Goal: Information Seeking & Learning: Learn about a topic

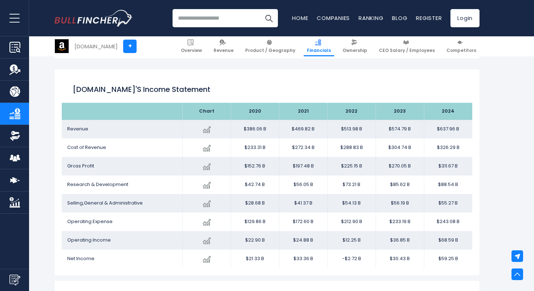
scroll to position [45, 0]
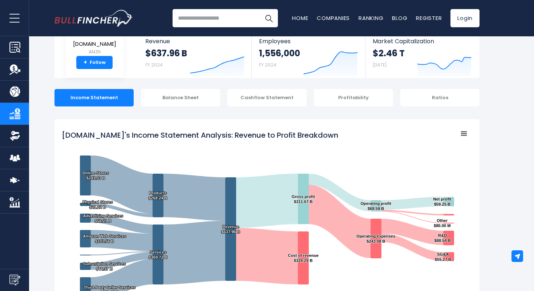
click at [205, 19] on input "search" at bounding box center [225, 18] width 105 height 18
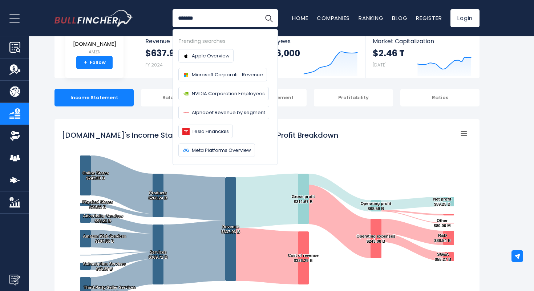
type input "*******"
click at [260, 9] on button "Search" at bounding box center [269, 18] width 18 height 18
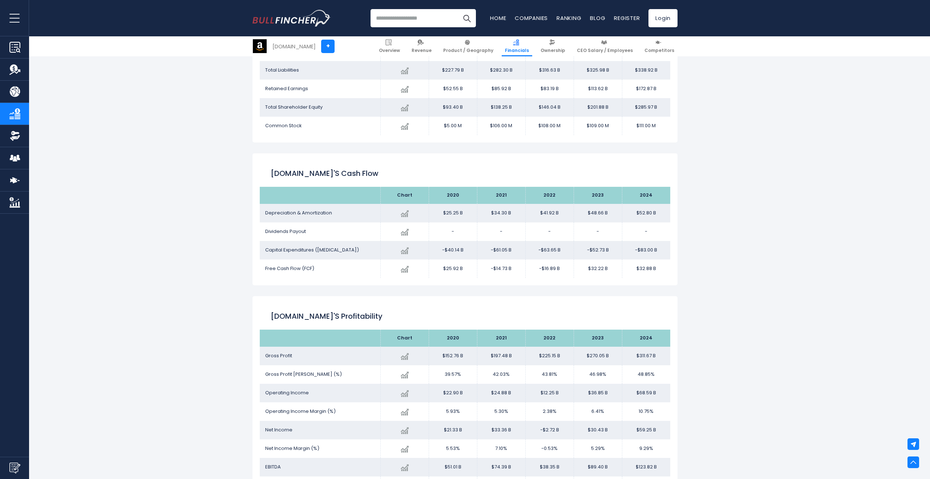
scroll to position [961, 0]
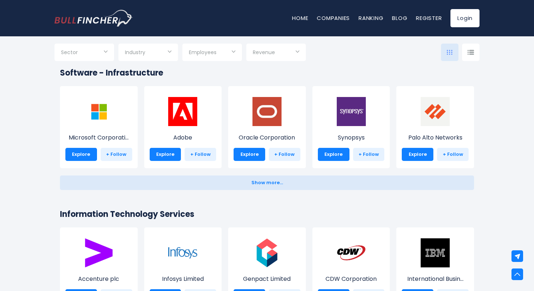
scroll to position [633, 0]
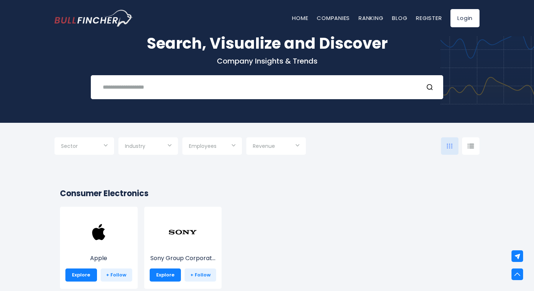
scroll to position [0, 0]
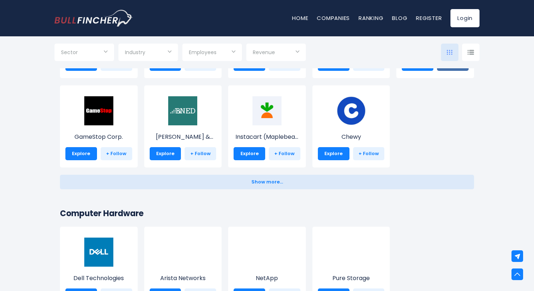
scroll to position [365, 0]
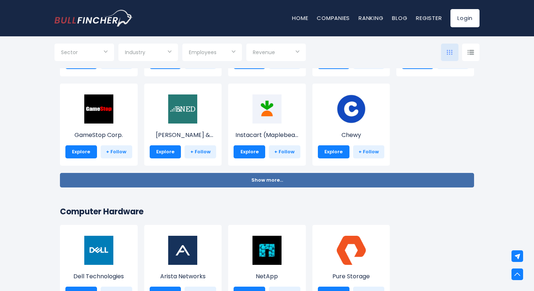
click at [430, 187] on button "Show more... Show less..." at bounding box center [267, 180] width 414 height 15
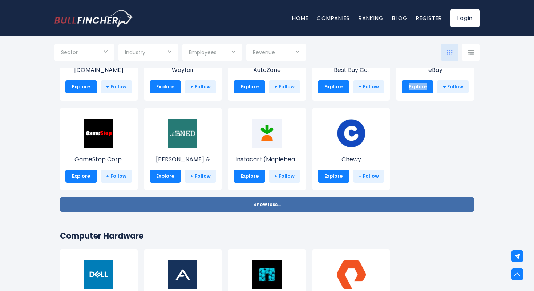
scroll to position [342, 0]
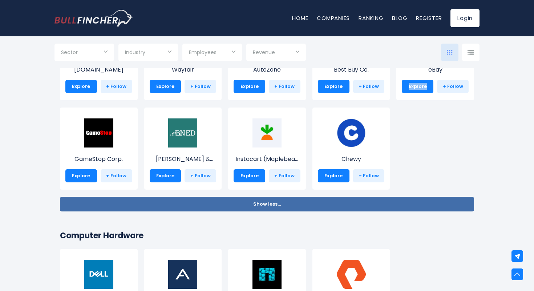
click at [383, 207] on button "Show more... Show less..." at bounding box center [267, 204] width 414 height 15
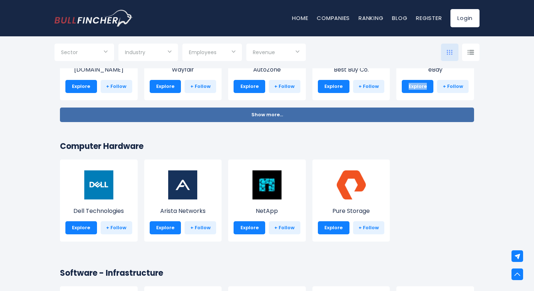
click at [359, 116] on button "Show more... Show less..." at bounding box center [267, 115] width 414 height 15
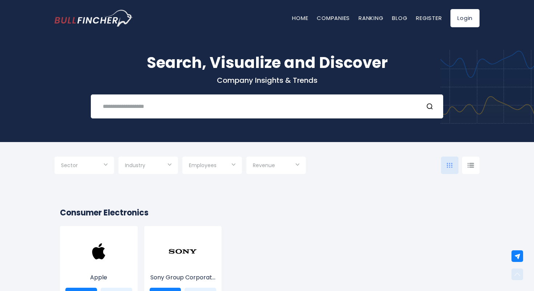
scroll to position [262, 0]
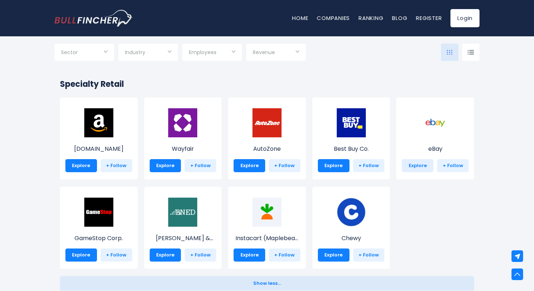
click at [418, 165] on link "Explore" at bounding box center [418, 165] width 32 height 13
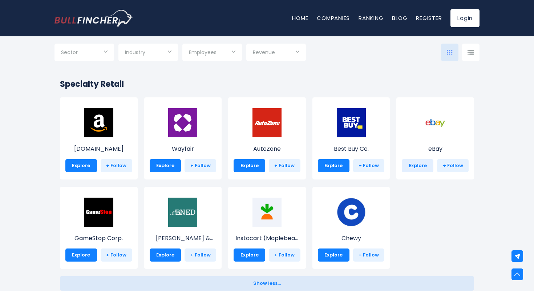
click at [418, 165] on link "Explore" at bounding box center [418, 165] width 32 height 13
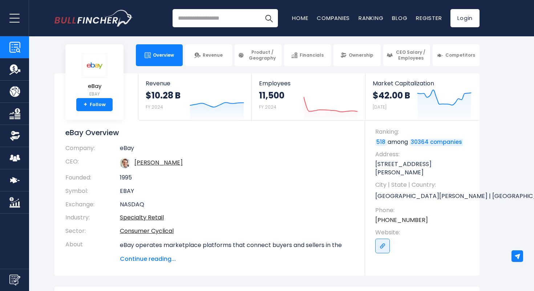
scroll to position [4, 0]
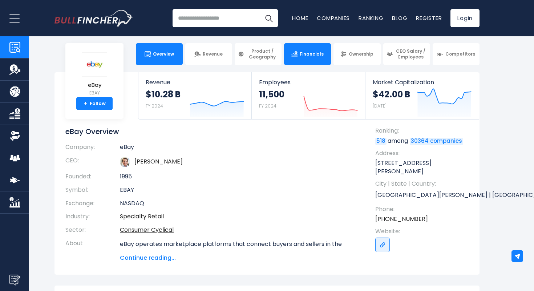
click at [299, 61] on link "Financials" at bounding box center [307, 54] width 47 height 22
click at [304, 63] on link "Financials" at bounding box center [307, 54] width 47 height 22
click at [303, 62] on link "Financials" at bounding box center [307, 54] width 47 height 22
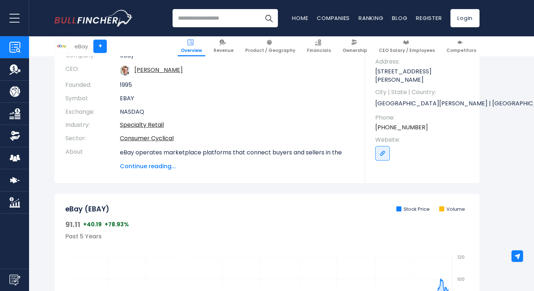
scroll to position [0, 0]
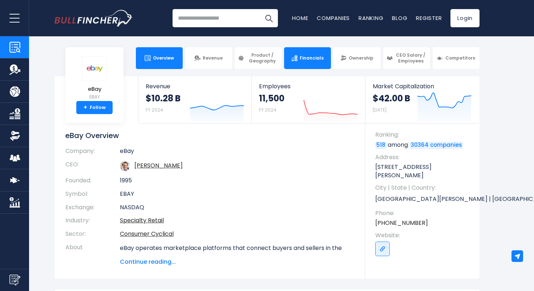
click at [310, 56] on span "Financials" at bounding box center [312, 58] width 24 height 6
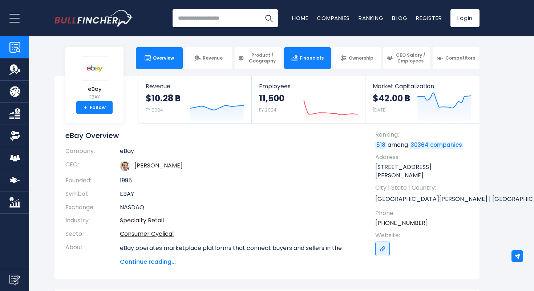
click at [310, 56] on span "Financials" at bounding box center [312, 58] width 24 height 6
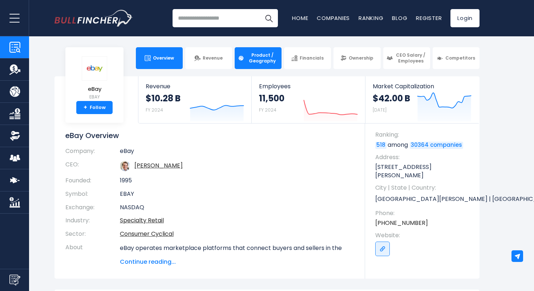
click at [252, 59] on span "Product / Geography" at bounding box center [262, 57] width 32 height 11
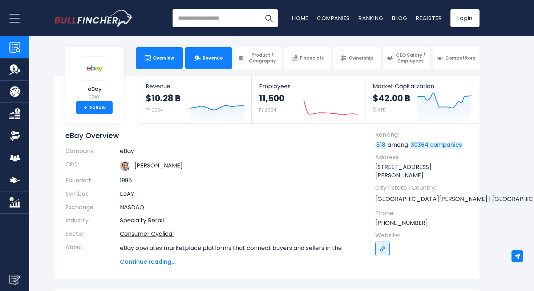
click at [210, 57] on span "Revenue" at bounding box center [213, 58] width 20 height 6
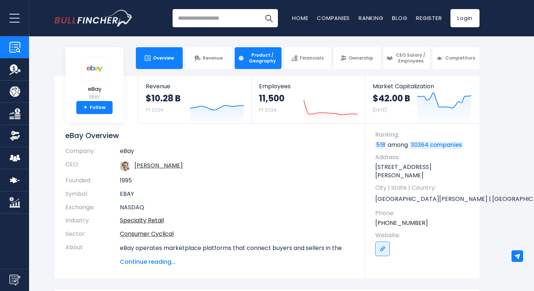
click at [278, 59] on span "Product / Geography" at bounding box center [262, 57] width 32 height 11
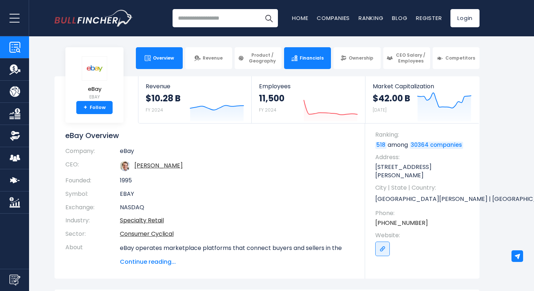
click at [295, 58] on img at bounding box center [294, 58] width 6 height 6
